Goal: Task Accomplishment & Management: Manage account settings

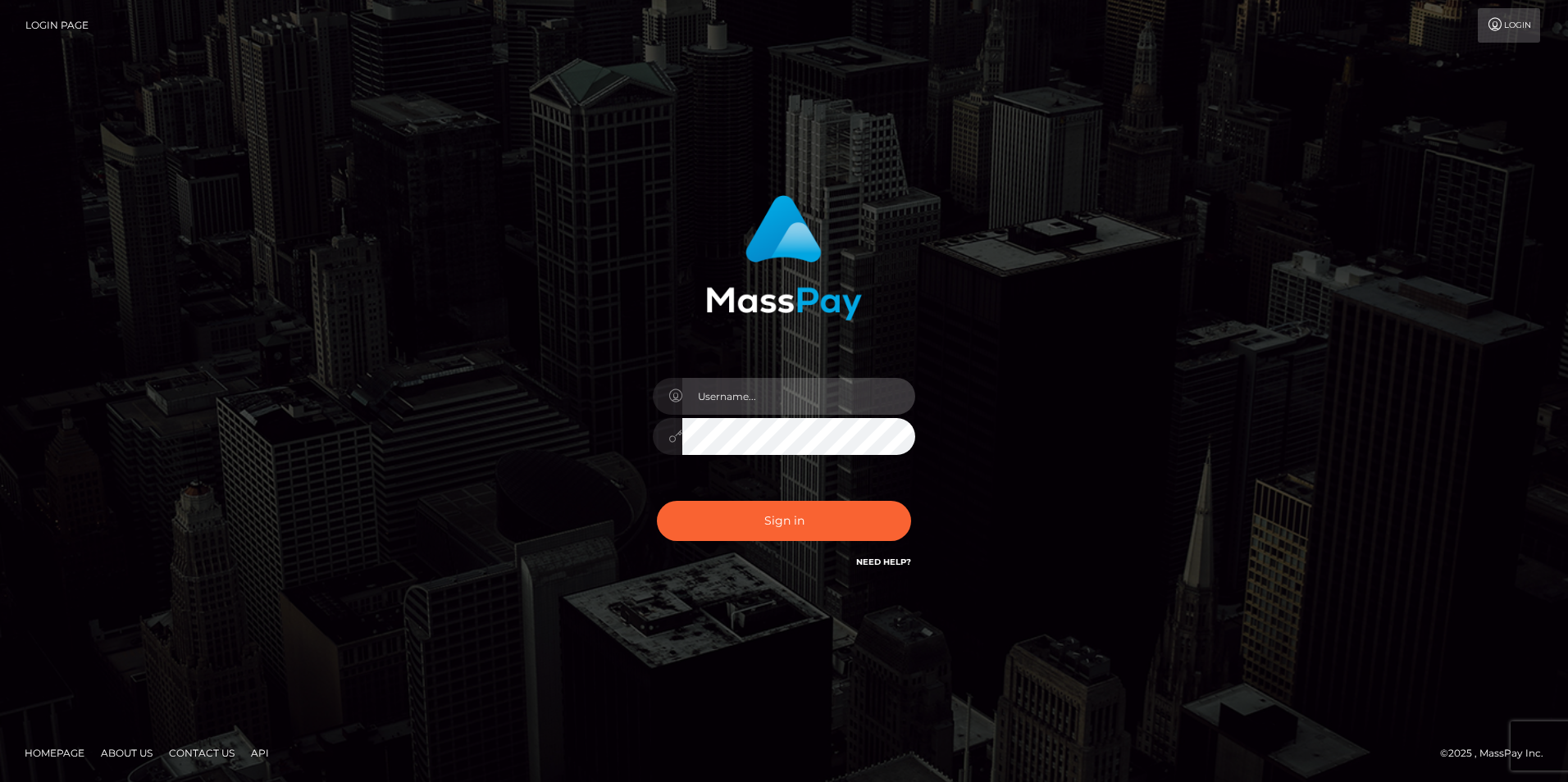
click at [770, 403] on input "text" at bounding box center [799, 395] width 233 height 37
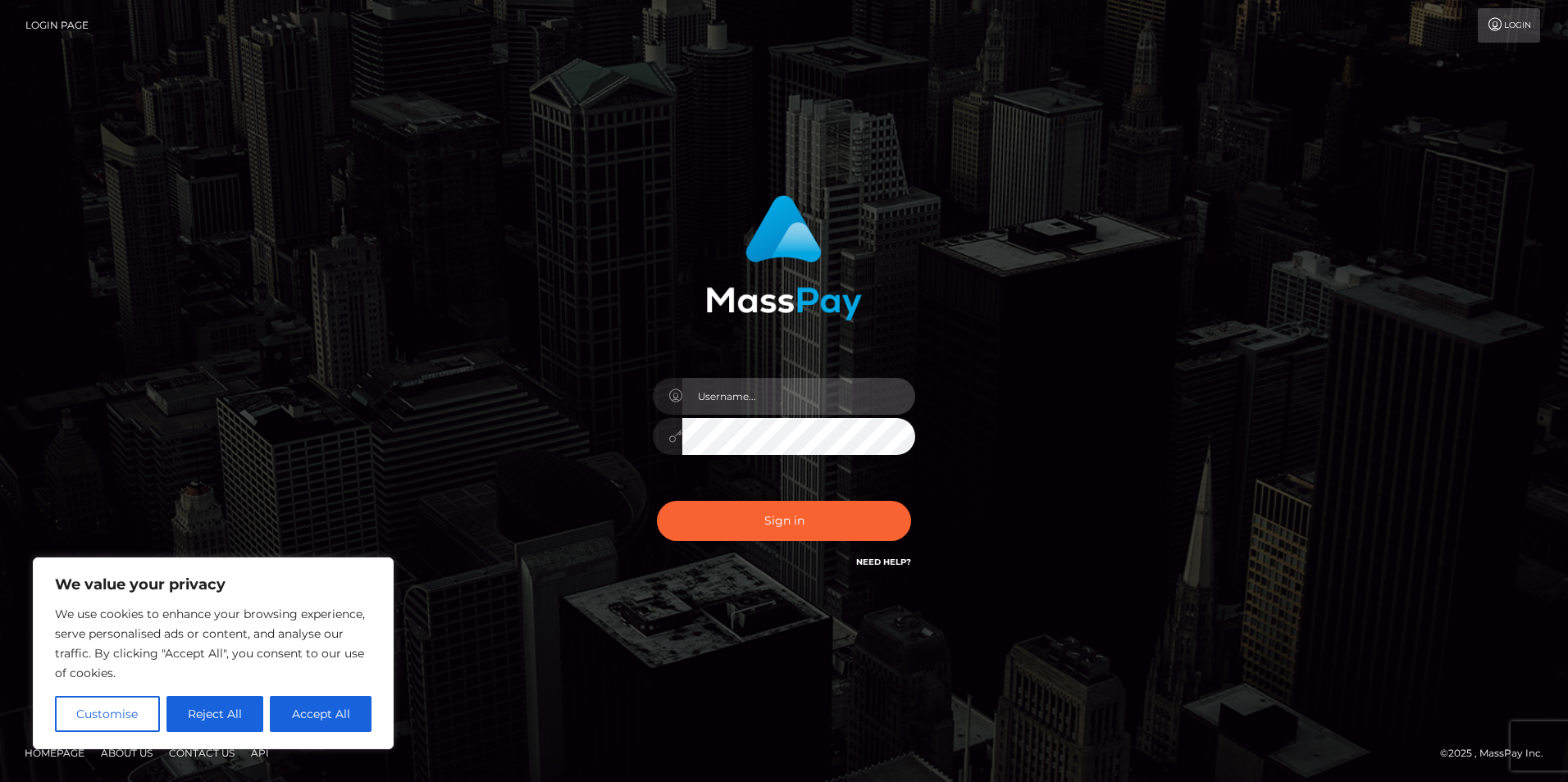
type input "[EMAIL_ADDRESS][DOMAIN_NAME]"
click at [597, 531] on div "bnebimbo@proton.me Sign in" at bounding box center [784, 383] width 431 height 401
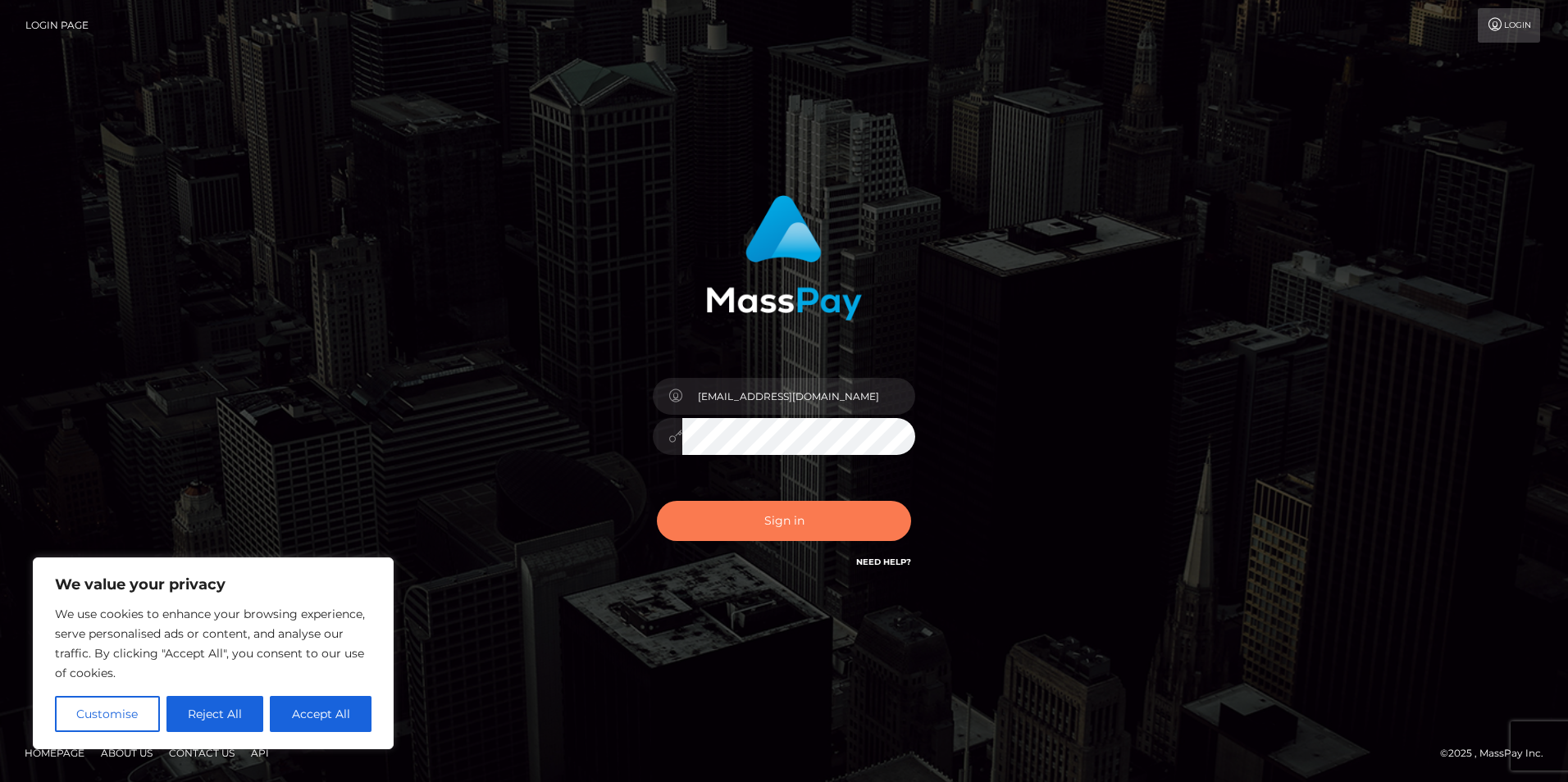
click at [765, 517] on button "Sign in" at bounding box center [783, 521] width 254 height 40
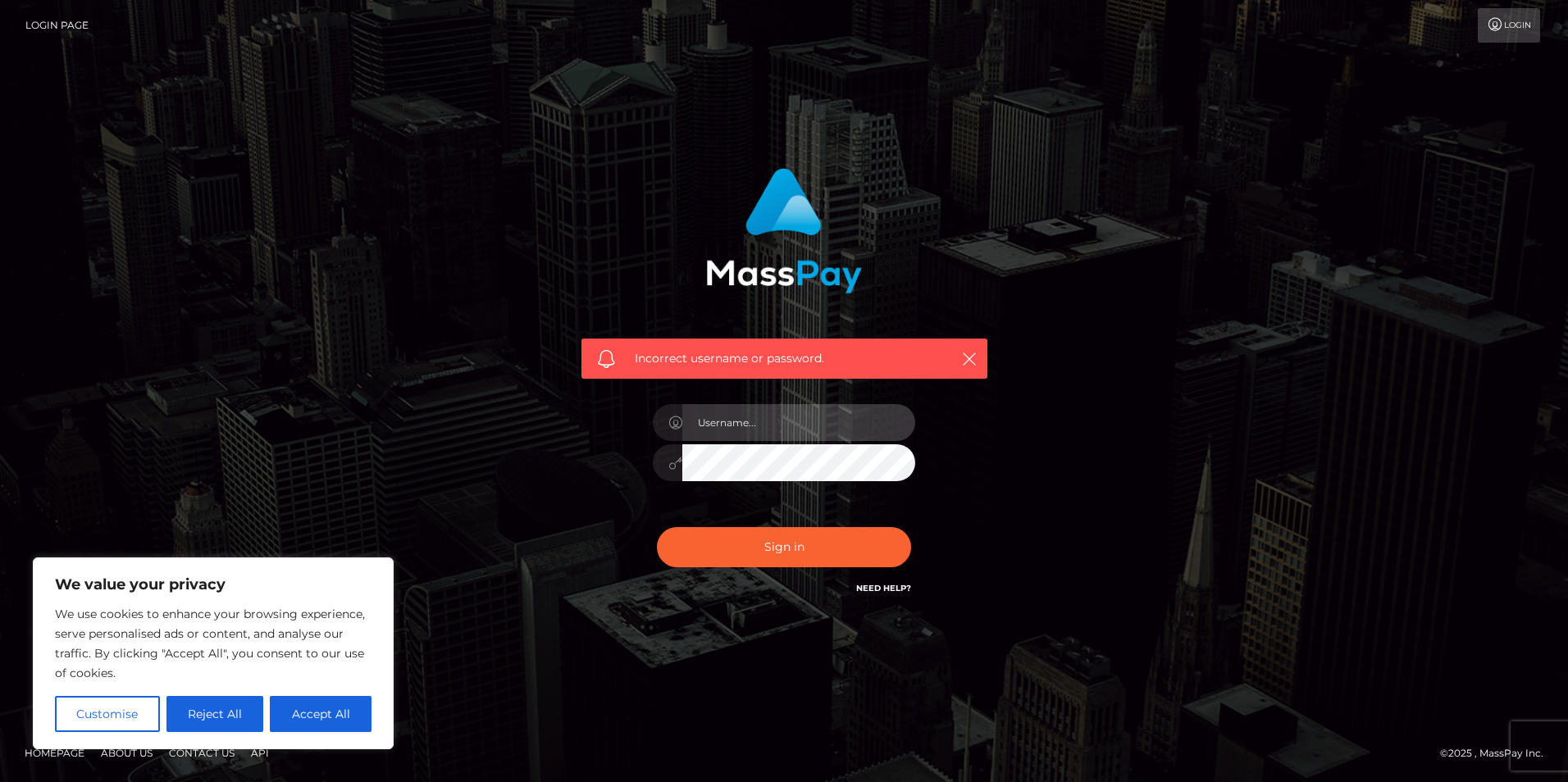
click at [789, 429] on input "text" at bounding box center [799, 422] width 233 height 37
type input "[EMAIL_ADDRESS][DOMAIN_NAME]"
click at [638, 465] on div "Incorrect username or password. [EMAIL_ADDRESS][DOMAIN_NAME]" at bounding box center [784, 383] width 431 height 455
click at [657, 527] on button "Sign in" at bounding box center [783, 547] width 254 height 40
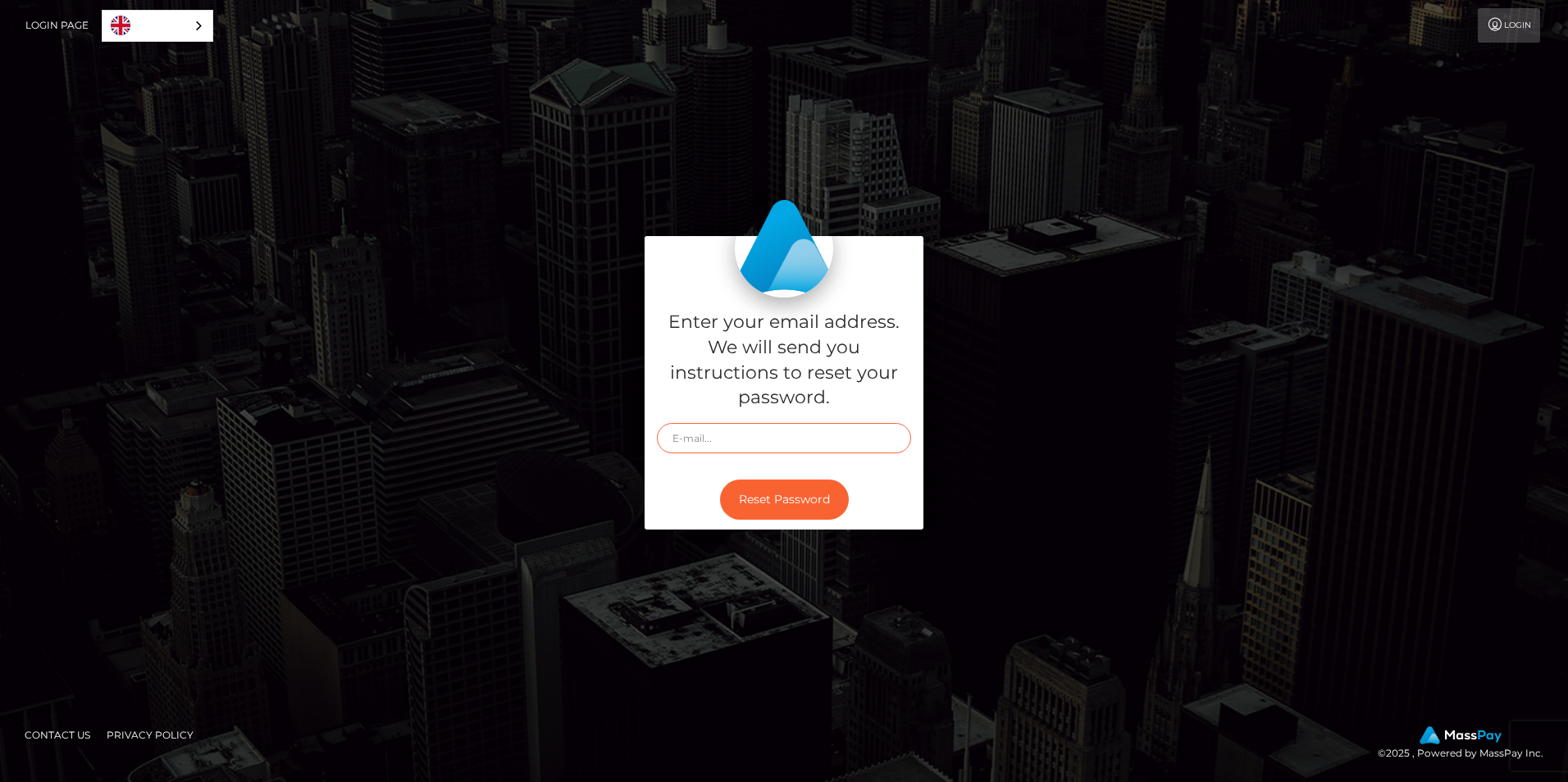
drag, startPoint x: 768, startPoint y: 437, endPoint x: 771, endPoint y: 444, distance: 7.6
click at [771, 444] on input "text" at bounding box center [783, 439] width 254 height 30
click at [754, 435] on input "text" at bounding box center [783, 439] width 254 height 30
click at [760, 436] on input "text" at bounding box center [783, 439] width 254 height 30
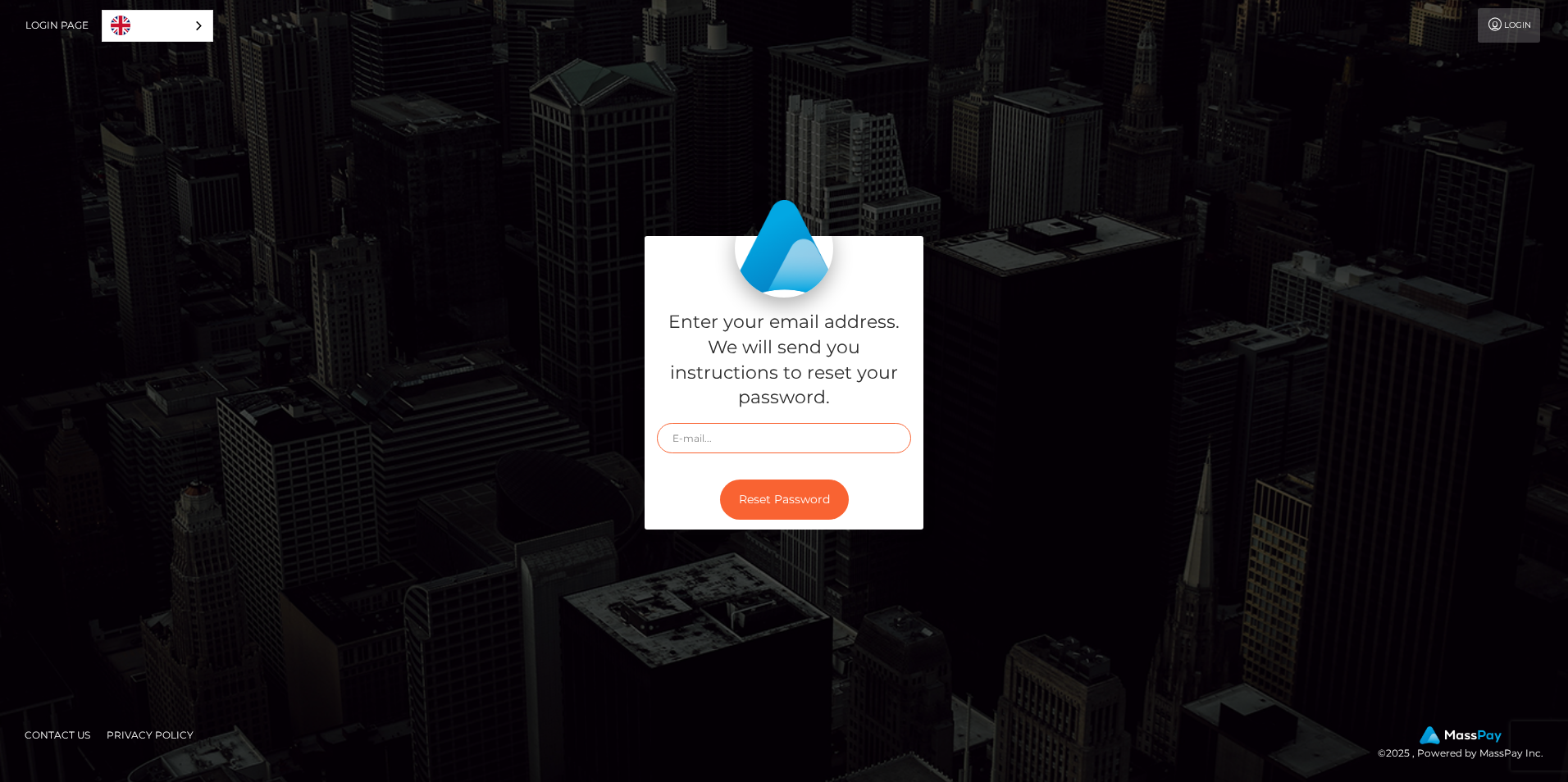
type input "[EMAIL_ADDRESS][DOMAIN_NAME]"
click at [786, 501] on button "Reset Password" at bounding box center [785, 500] width 129 height 40
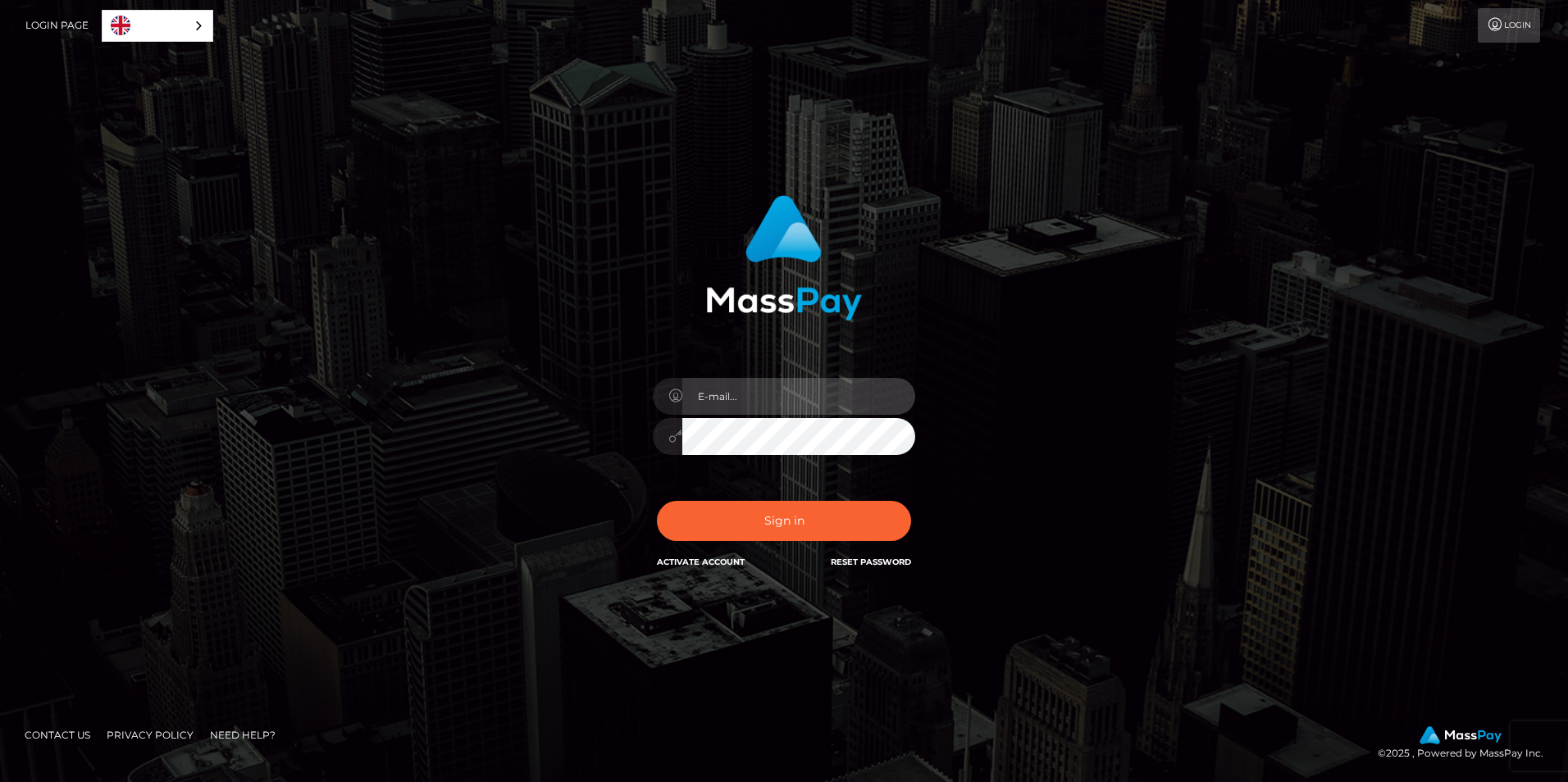
type input "[EMAIL_ADDRESS][DOMAIN_NAME]"
click at [560, 427] on div "In order to protect your account, we're utilizing the help of a captcha service…" at bounding box center [784, 391] width 455 height 417
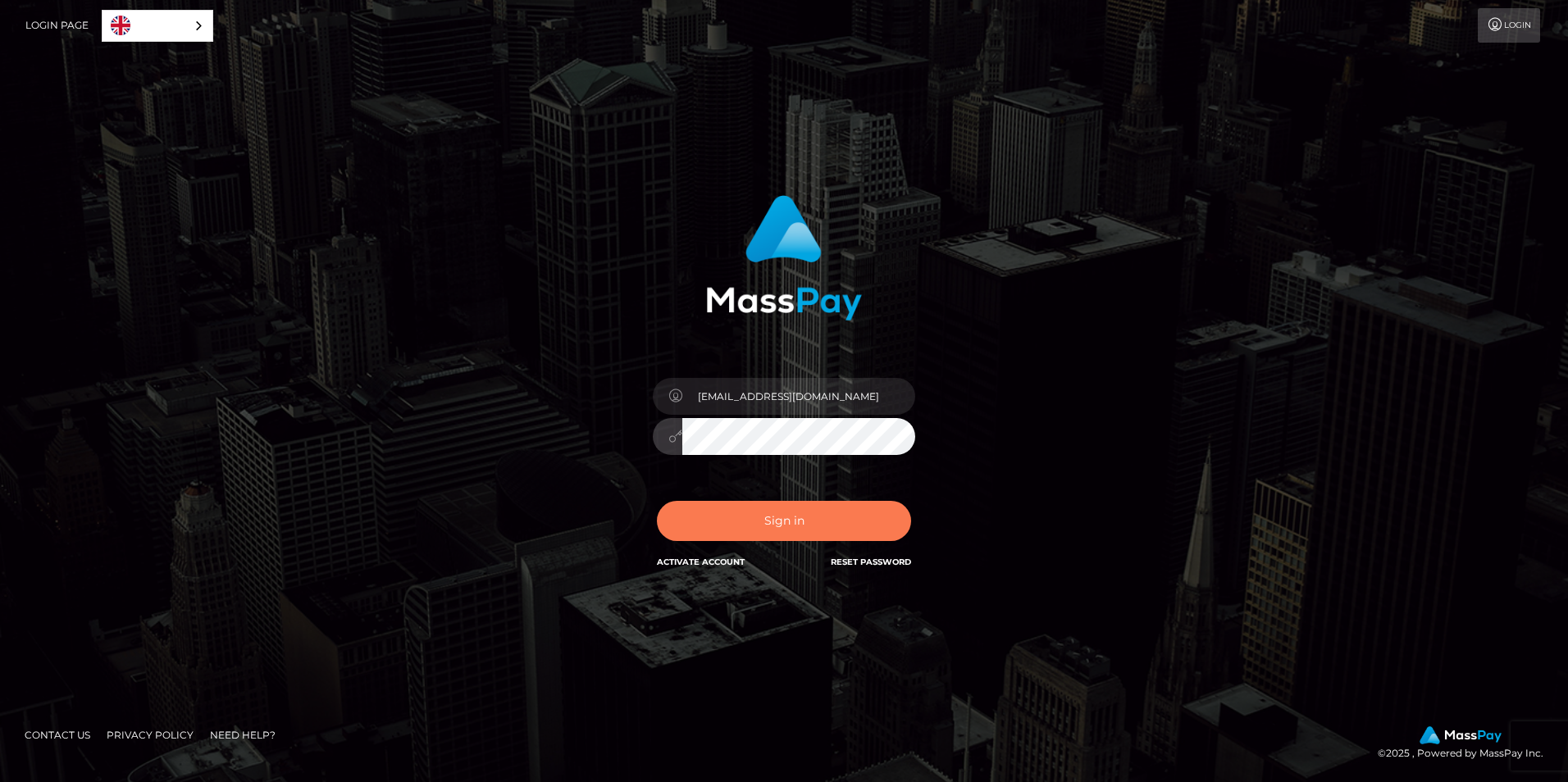
click at [704, 523] on button "Sign in" at bounding box center [783, 521] width 254 height 40
